Goal: Find specific page/section: Find specific page/section

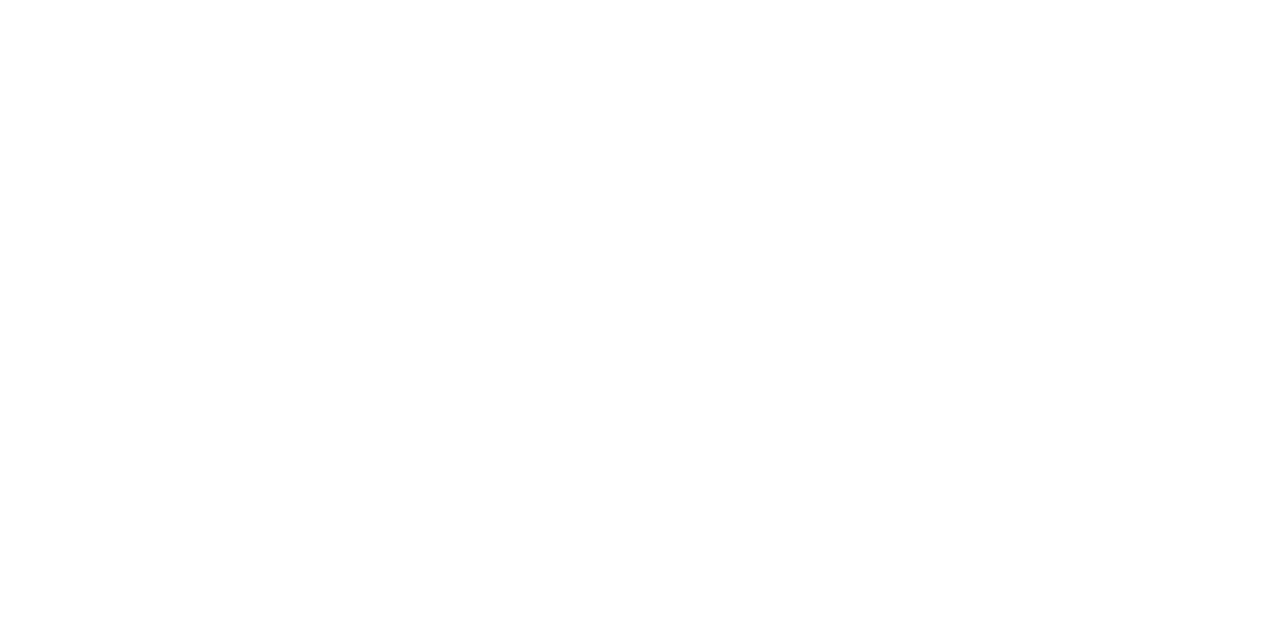
select select "Song"
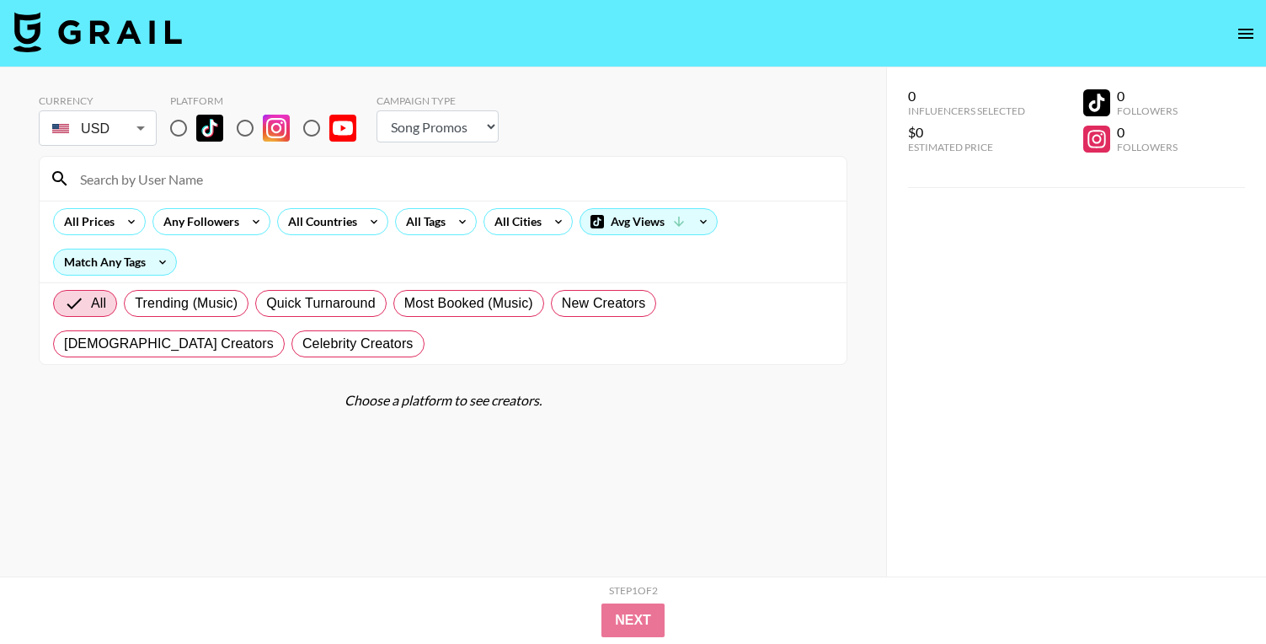
click at [176, 131] on input "radio" at bounding box center [178, 127] width 35 height 35
radio input "true"
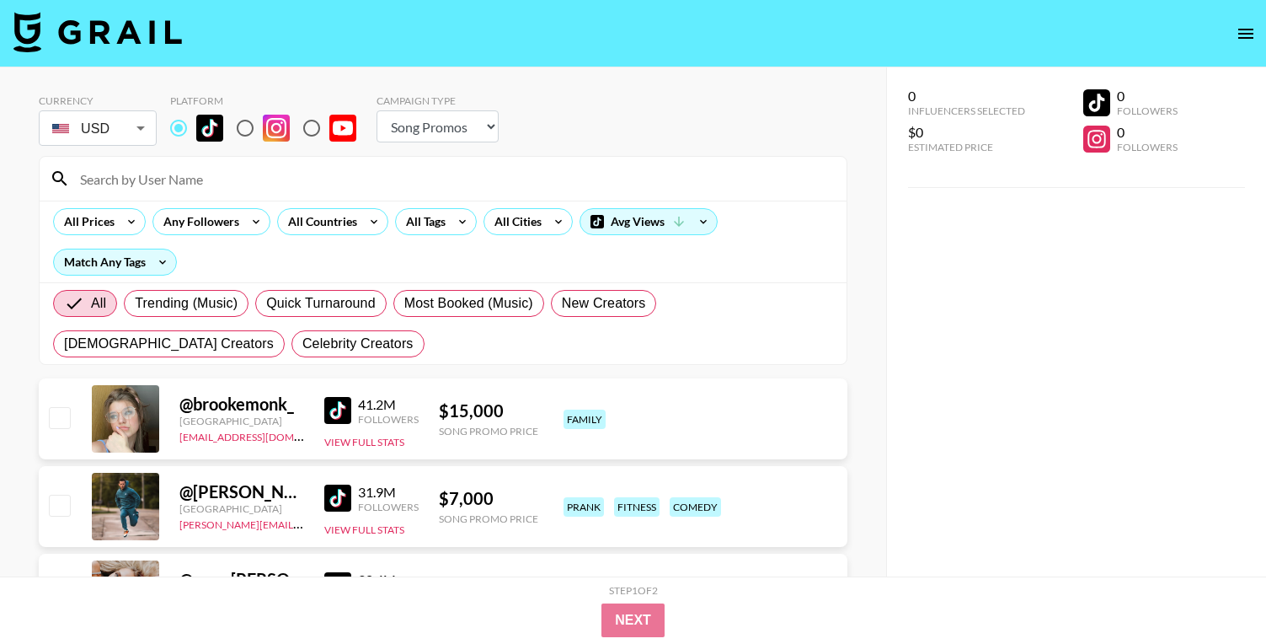
click at [176, 176] on input at bounding box center [453, 178] width 767 height 27
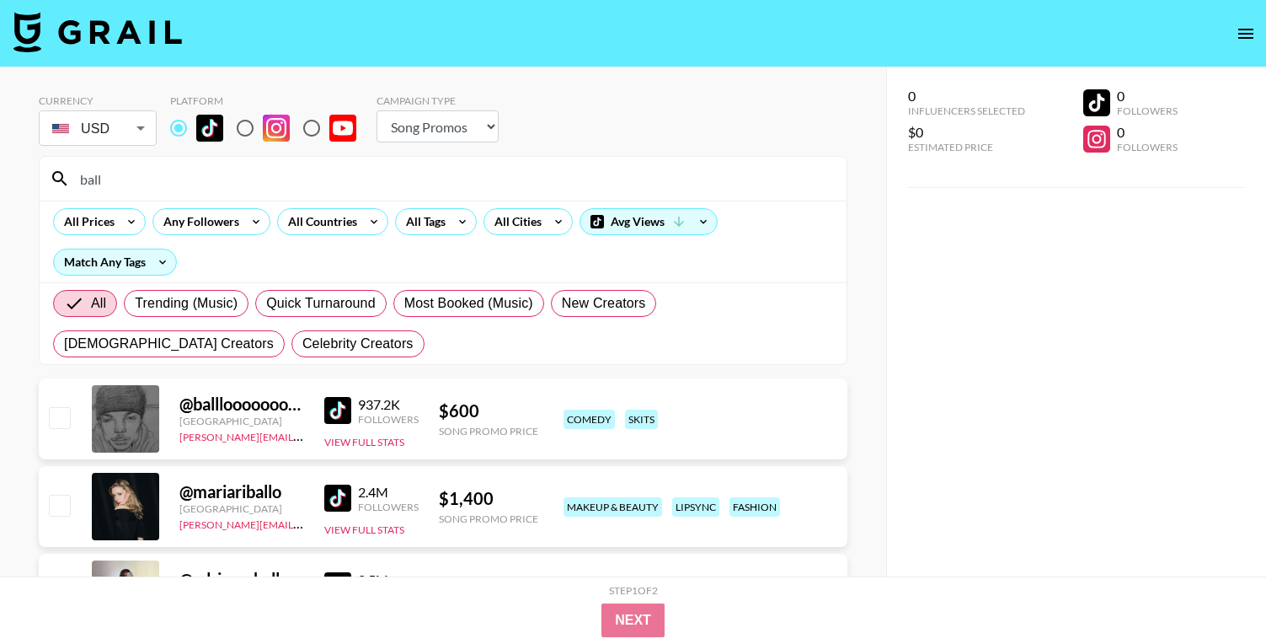
click at [155, 185] on input "ball" at bounding box center [453, 178] width 767 height 27
click at [382, 176] on input "ball" at bounding box center [453, 178] width 767 height 27
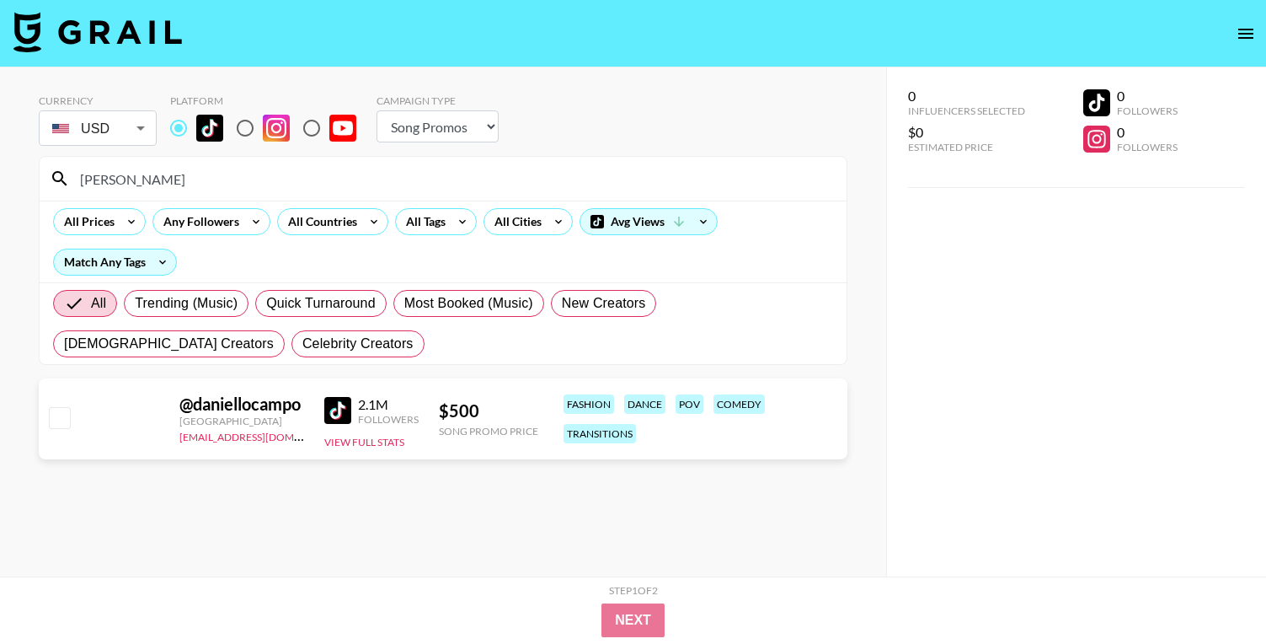
type input "[PERSON_NAME]"
